Goal: Check status: Check status

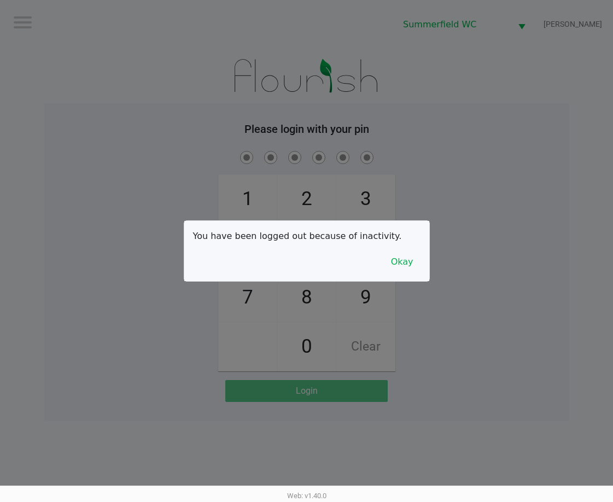
drag, startPoint x: 161, startPoint y: 137, endPoint x: 252, endPoint y: 189, distance: 105.4
click at [163, 138] on div at bounding box center [306, 251] width 613 height 502
click at [399, 263] on button "Okay" at bounding box center [402, 262] width 37 height 21
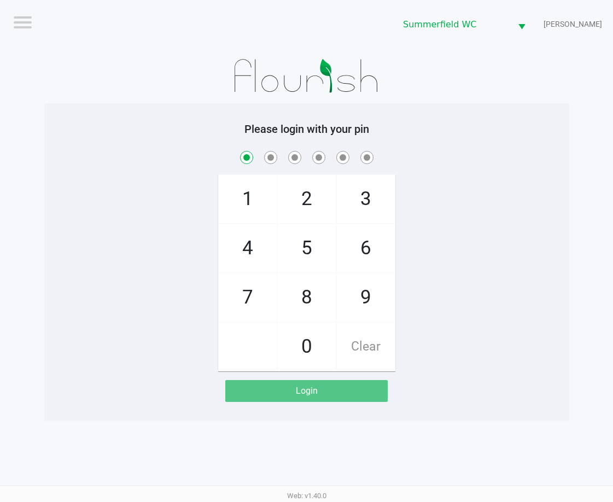
checkbox input "true"
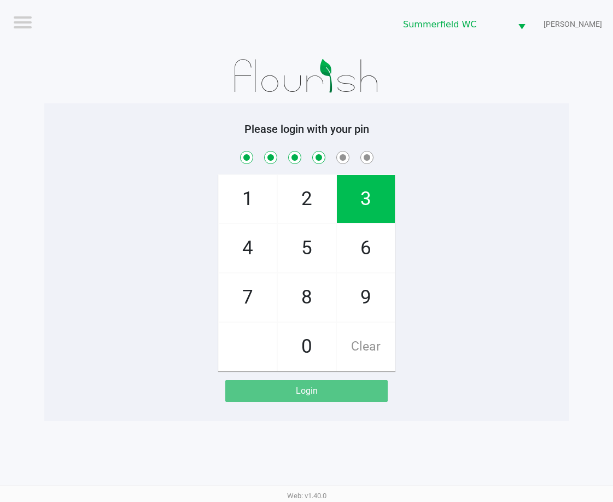
checkbox input "true"
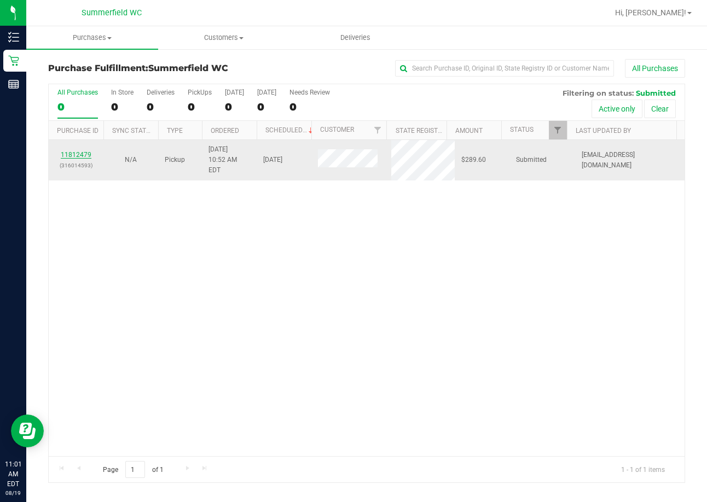
click at [77, 151] on link "11812479" at bounding box center [76, 155] width 31 height 8
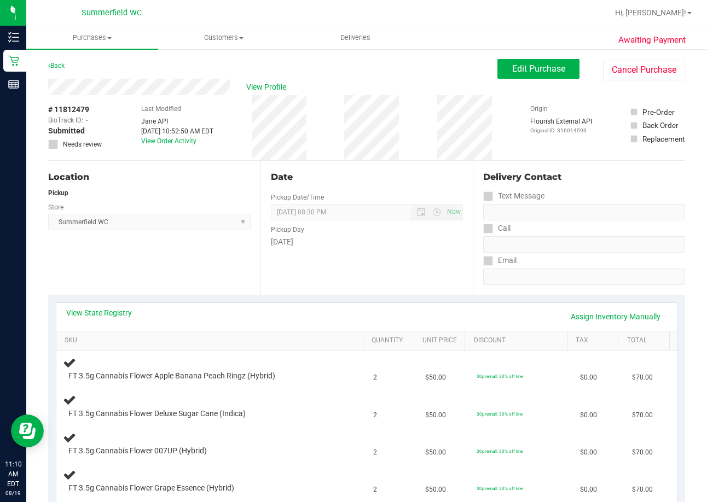
click at [402, 265] on div "Date Pickup Date/Time [DATE] Now [DATE] 08:30 PM Now Pickup Day [DATE]" at bounding box center [366, 228] width 212 height 134
click at [97, 39] on span "Purchases" at bounding box center [92, 38] width 132 height 10
click at [77, 75] on span "Fulfillment" at bounding box center [60, 78] width 68 height 9
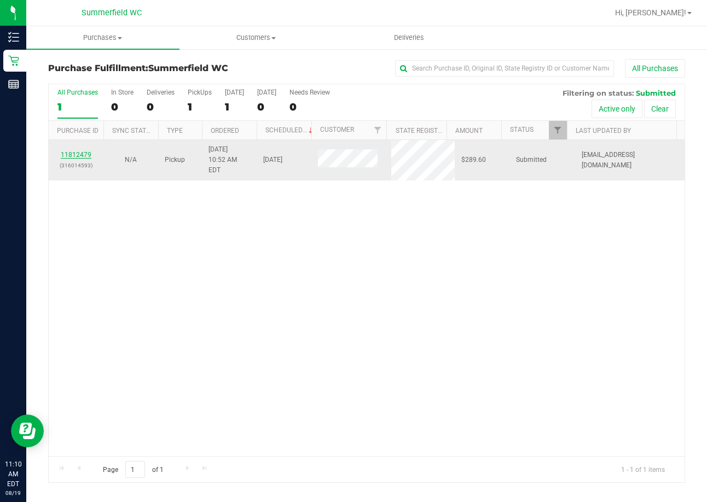
click at [79, 151] on link "11812479" at bounding box center [76, 155] width 31 height 8
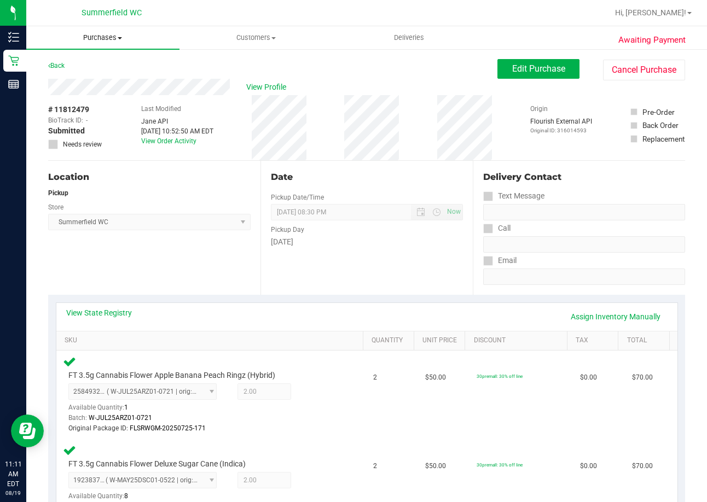
click at [105, 40] on span "Purchases" at bounding box center [102, 38] width 153 height 10
click at [74, 79] on span "Fulfillment" at bounding box center [60, 78] width 68 height 9
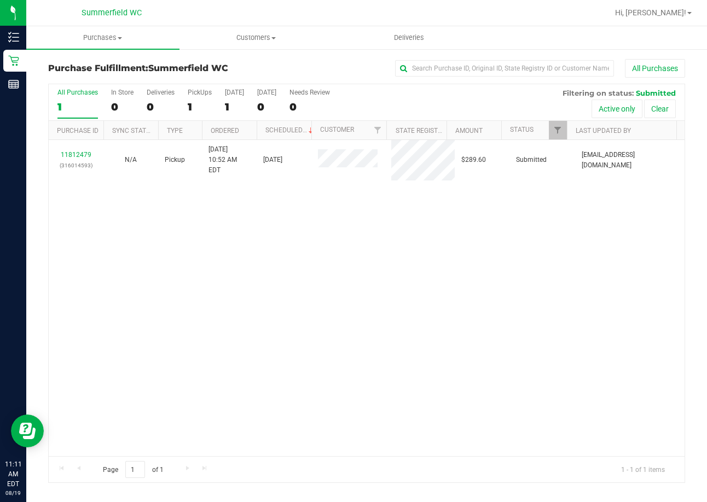
click at [426, 293] on div "11812479 (316014593) N/A Pickup [DATE] 10:52 AM EDT 8/19/2025 $289.60 Submitted…" at bounding box center [367, 298] width 636 height 316
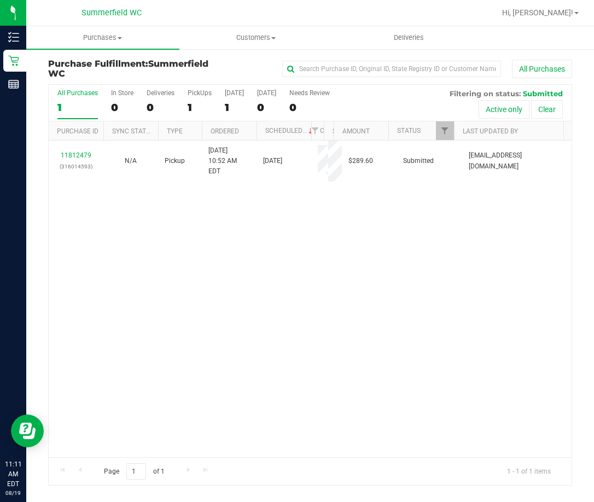
click at [274, 316] on div "11812479 (316014593) N/A Pickup [DATE] 10:52 AM EDT 8/19/2025 $289.60 Submitted…" at bounding box center [310, 299] width 523 height 316
